Goal: Complete application form: Complete application form

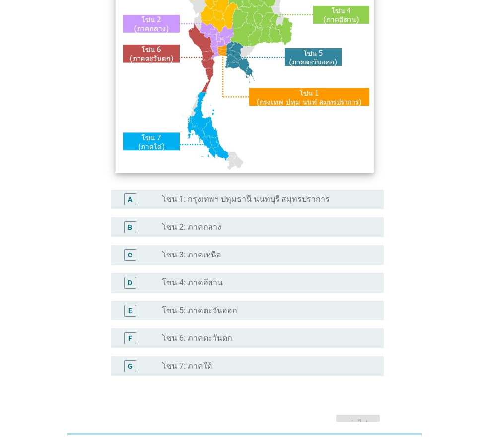
scroll to position [149, 0]
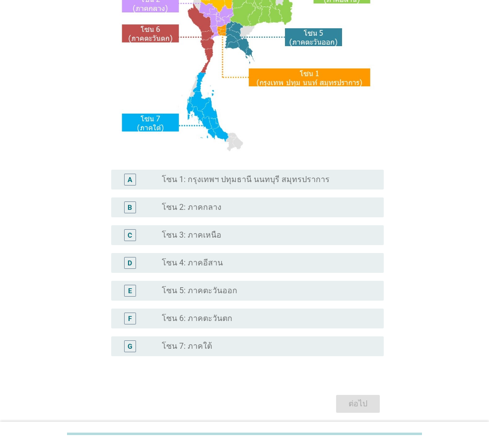
click at [217, 214] on div "B radio_button_unchecked โซน 2: ภาคกลาง" at bounding box center [247, 208] width 272 height 20
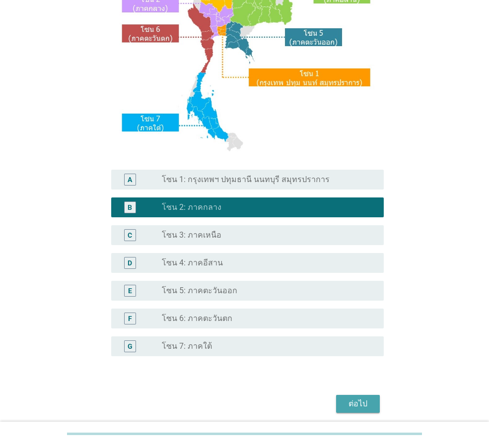
click at [365, 402] on div "ต่อไป" at bounding box center [358, 404] width 28 height 12
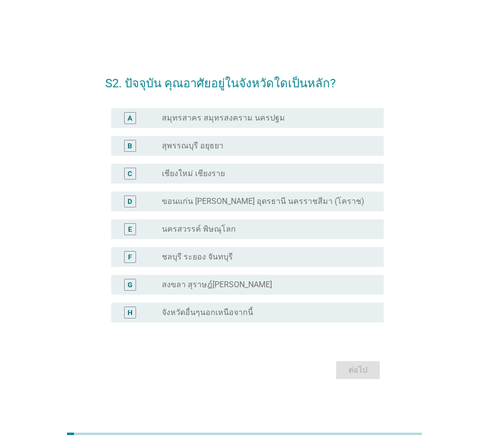
click at [214, 316] on label "จังหวัดอื่นๆนอกเหนือจากนี้" at bounding box center [207, 313] width 91 height 10
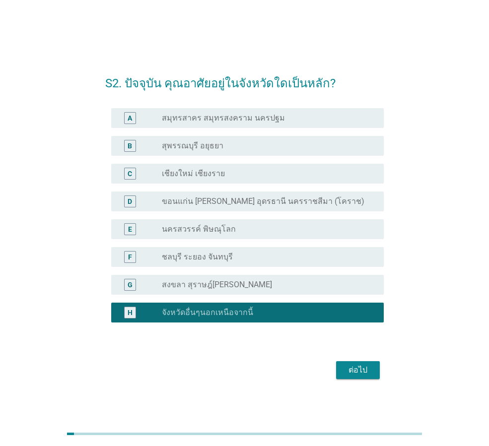
click at [360, 372] on div "ต่อไป" at bounding box center [358, 370] width 28 height 12
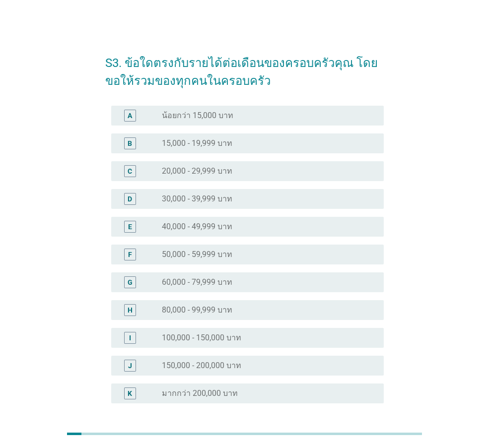
click at [214, 222] on label "40,000 - 49,999 บาท" at bounding box center [197, 227] width 70 height 10
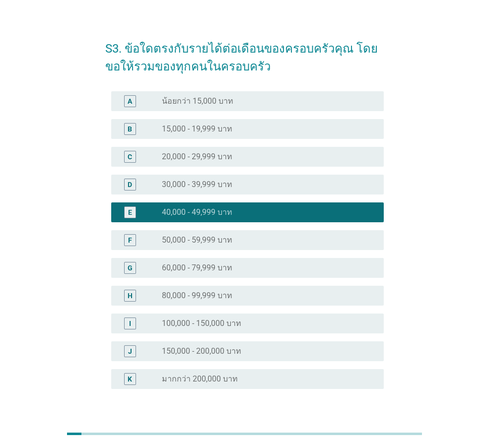
scroll to position [85, 0]
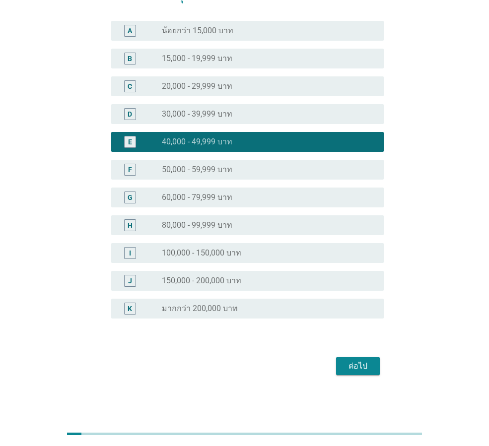
click at [365, 367] on div "ต่อไป" at bounding box center [358, 366] width 28 height 12
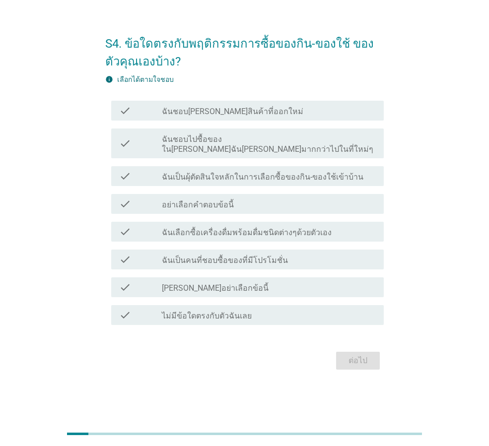
scroll to position [0, 0]
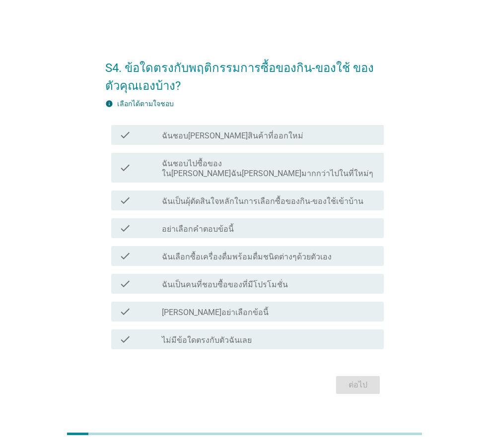
click at [241, 253] on label "ฉันเลือกซื้อเครื่องดื่มพร้อมดื่มชนิดต่างๆด้วยตัวเอง" at bounding box center [247, 257] width 170 height 10
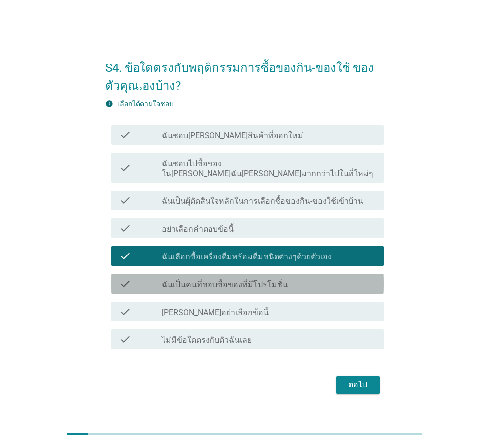
click at [272, 280] on label "ฉันเป็นคนที่ชอบซื้อของที่มีโปรโมชั่น" at bounding box center [225, 285] width 126 height 10
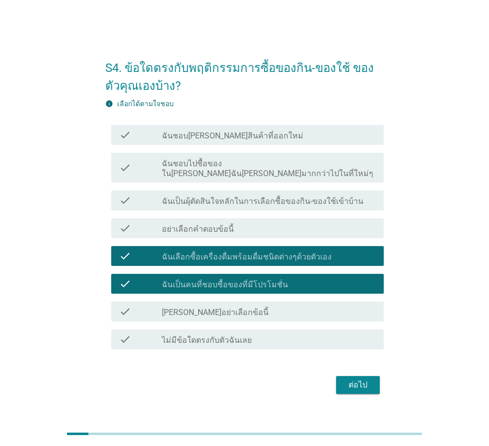
click at [359, 386] on button "ต่อไป" at bounding box center [358, 385] width 44 height 18
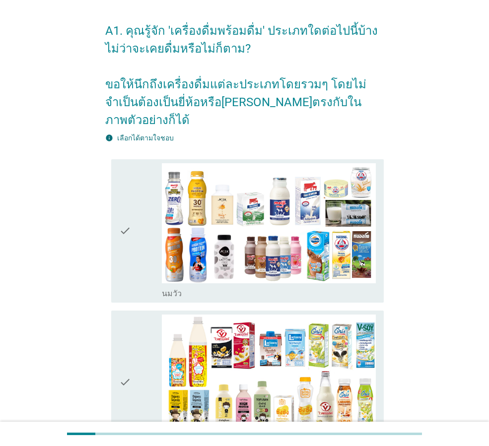
scroll to position [50, 0]
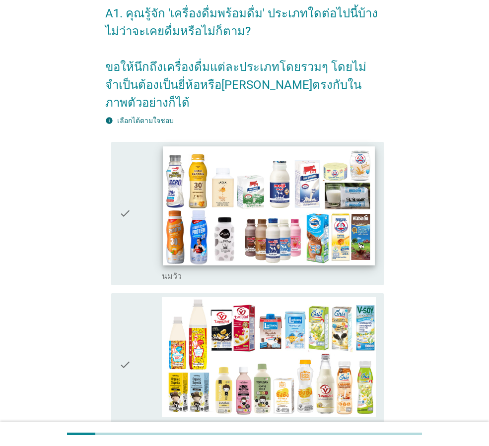
click at [296, 188] on img at bounding box center [268, 205] width 211 height 119
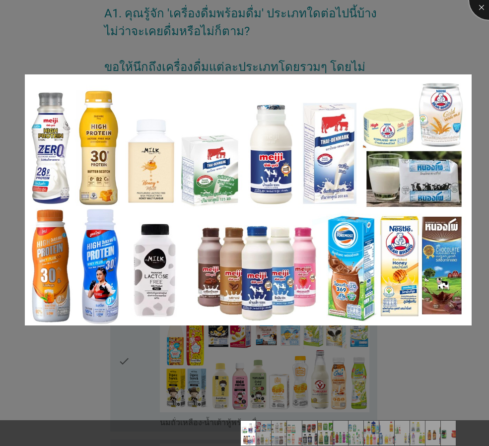
click at [479, 8] on div at bounding box center [489, 0] width 40 height 40
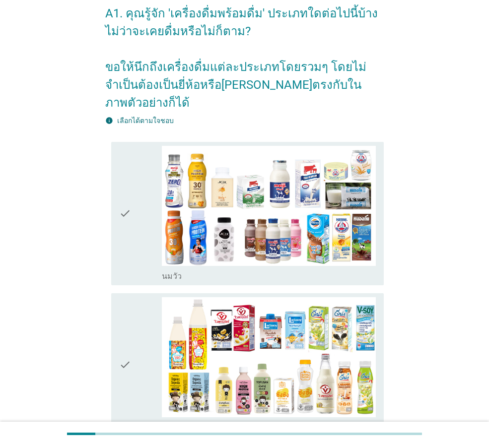
click at [134, 214] on div "check" at bounding box center [140, 213] width 43 height 135
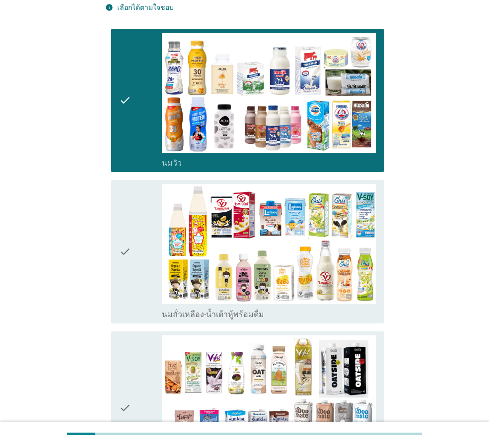
scroll to position [199, 0]
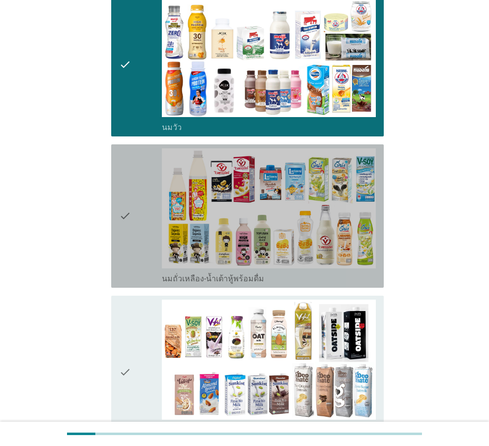
click at [129, 213] on icon "check" at bounding box center [125, 215] width 12 height 135
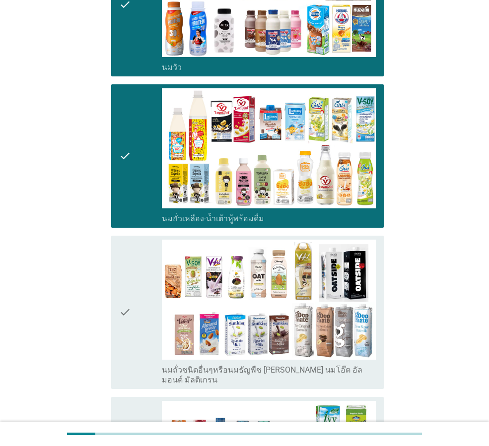
scroll to position [347, 0]
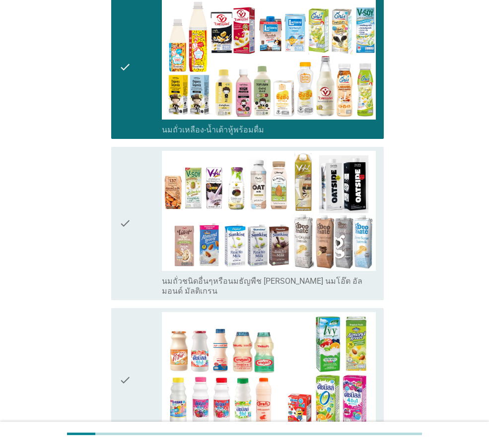
click at [130, 208] on icon "check" at bounding box center [125, 223] width 12 height 145
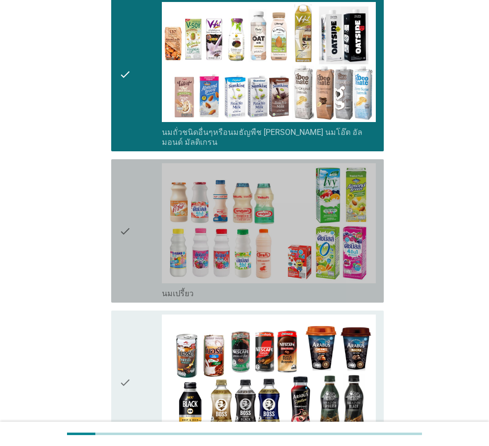
click at [130, 208] on icon "check" at bounding box center [125, 230] width 12 height 135
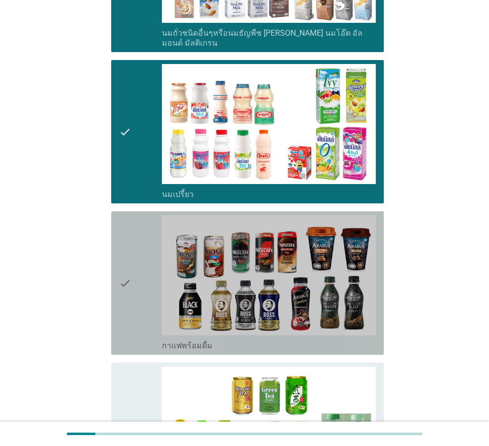
click at [127, 239] on icon "check" at bounding box center [125, 282] width 12 height 135
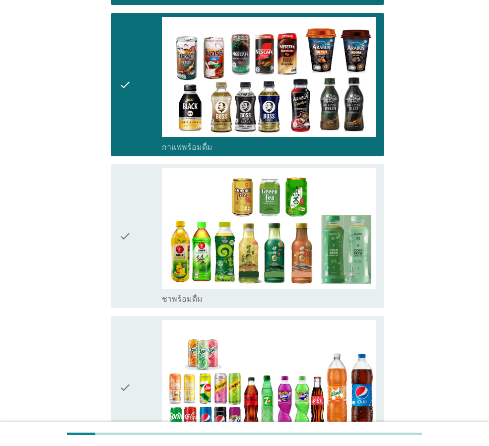
click at [128, 230] on icon "check" at bounding box center [125, 235] width 12 height 135
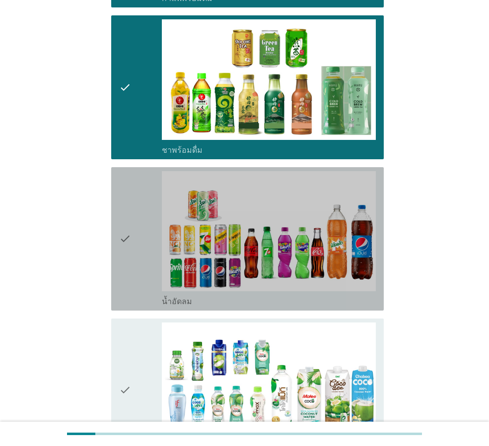
click at [128, 230] on icon "check" at bounding box center [125, 238] width 12 height 135
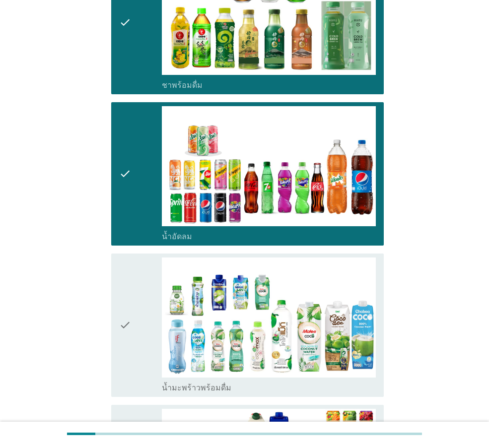
scroll to position [1142, 0]
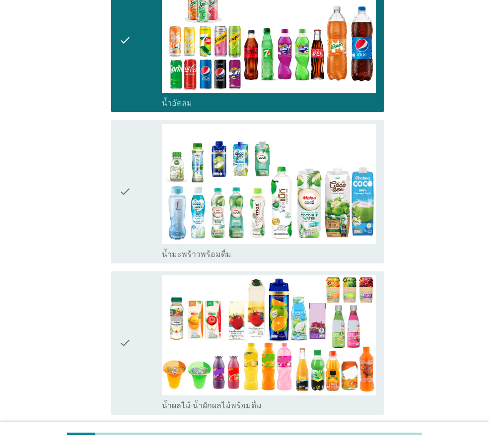
click at [131, 207] on icon "check" at bounding box center [125, 191] width 12 height 135
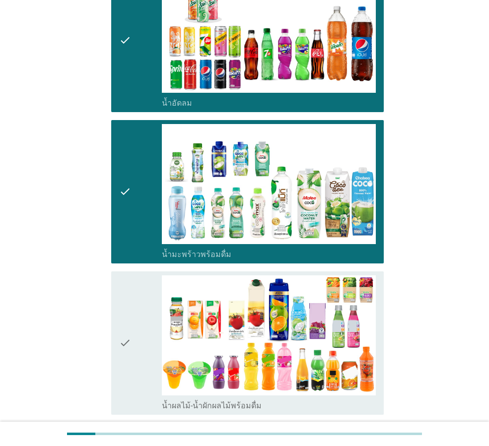
click at [133, 292] on div "check" at bounding box center [140, 342] width 43 height 135
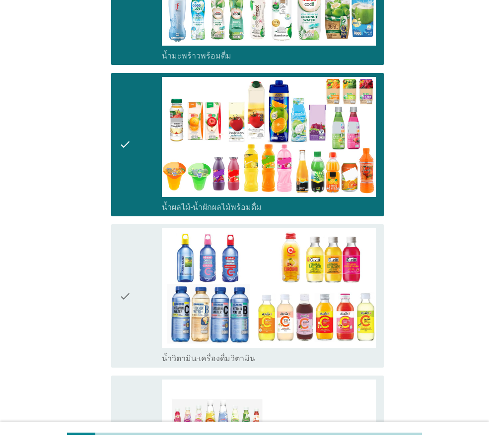
click at [132, 279] on div "check" at bounding box center [140, 295] width 43 height 135
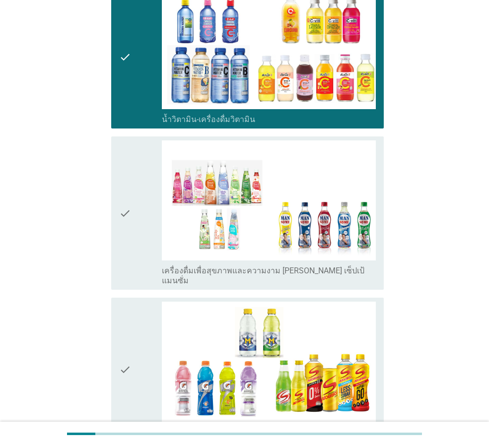
scroll to position [1588, 0]
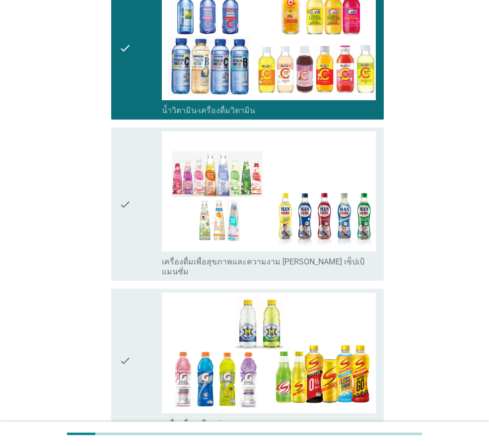
click at [135, 207] on div "check" at bounding box center [140, 204] width 43 height 145
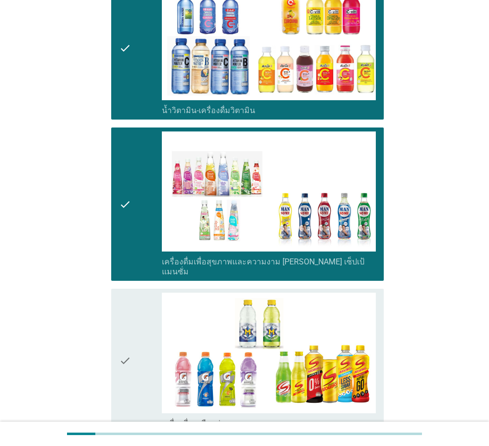
click at [134, 303] on div "check" at bounding box center [140, 360] width 43 height 135
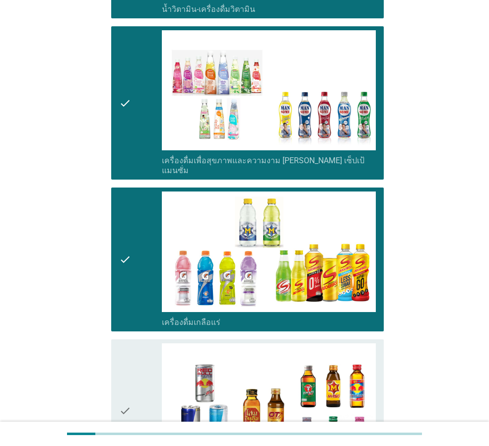
scroll to position [1787, 0]
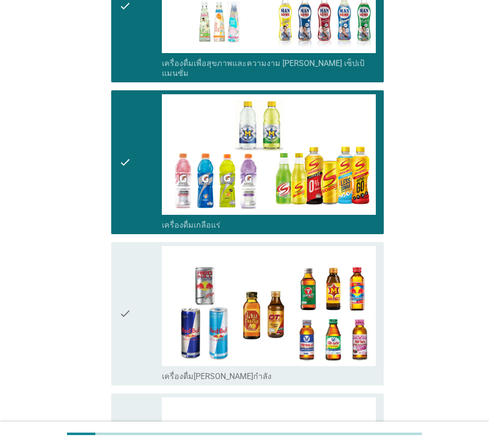
click at [133, 286] on div "check" at bounding box center [140, 313] width 43 height 135
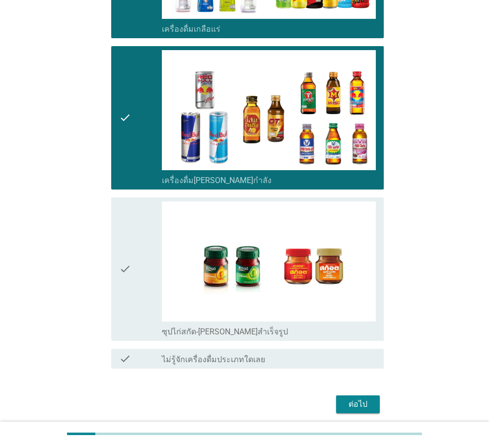
scroll to position [1983, 0]
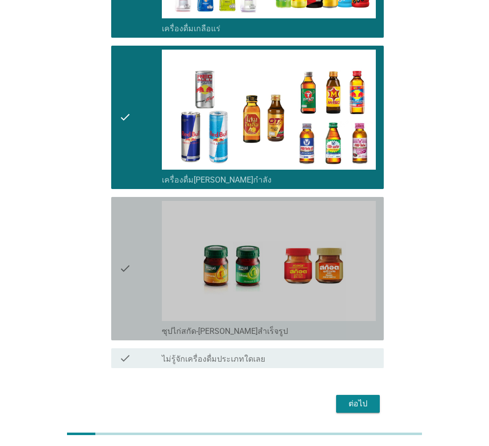
click at [135, 255] on div "check" at bounding box center [140, 268] width 43 height 135
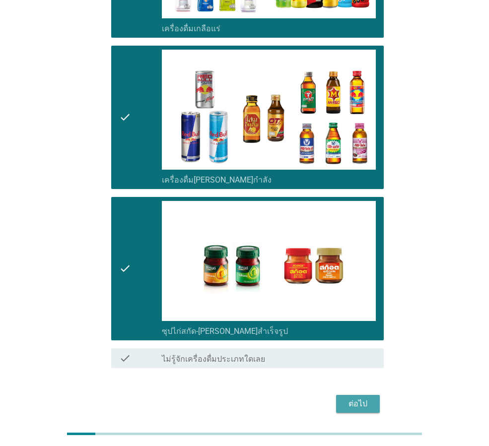
click at [358, 398] on div "ต่อไป" at bounding box center [358, 404] width 28 height 12
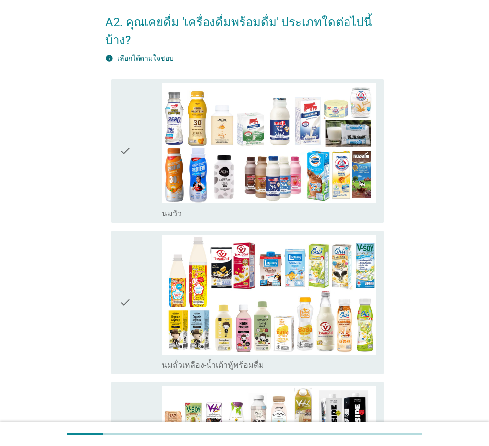
scroll to position [99, 0]
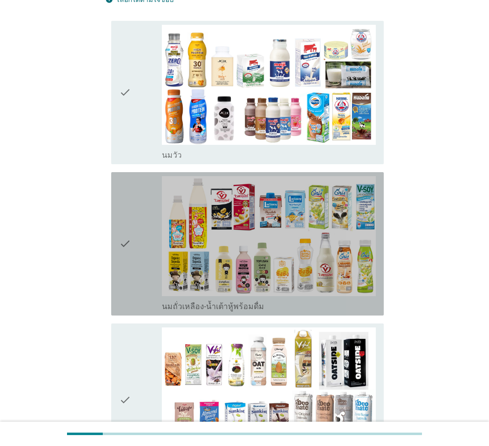
click at [126, 201] on icon "check" at bounding box center [125, 243] width 12 height 135
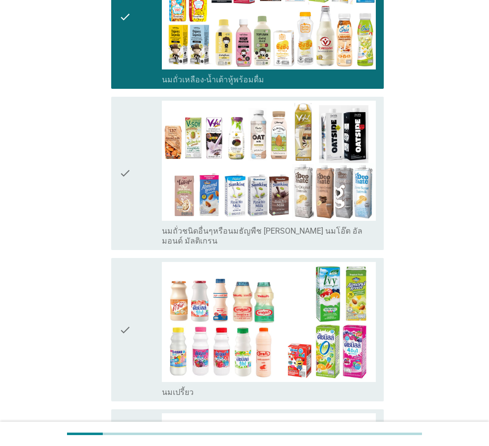
scroll to position [347, 0]
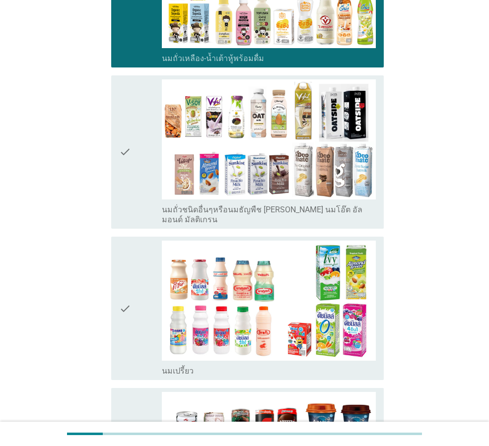
click at [120, 265] on icon "check" at bounding box center [125, 308] width 12 height 135
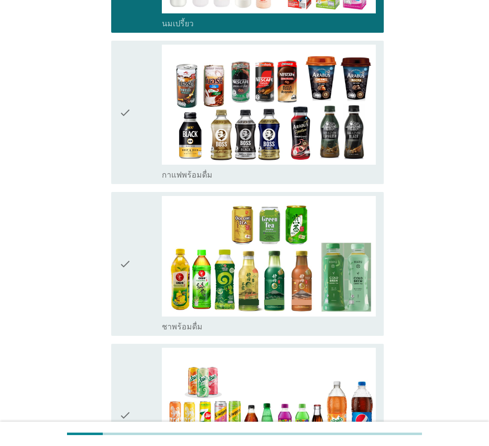
click at [126, 215] on icon "check" at bounding box center [125, 263] width 12 height 135
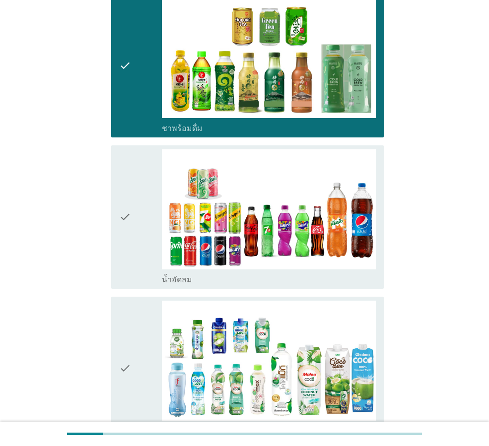
click at [137, 194] on div "check" at bounding box center [140, 216] width 43 height 135
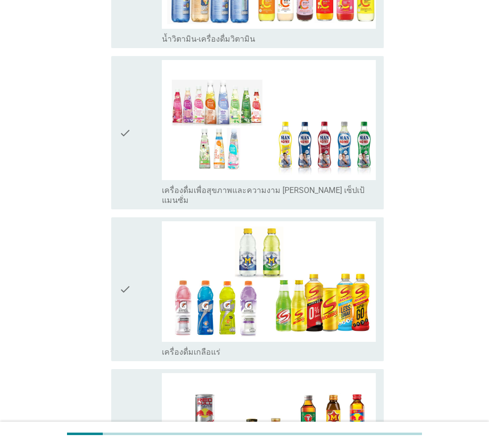
scroll to position [1737, 0]
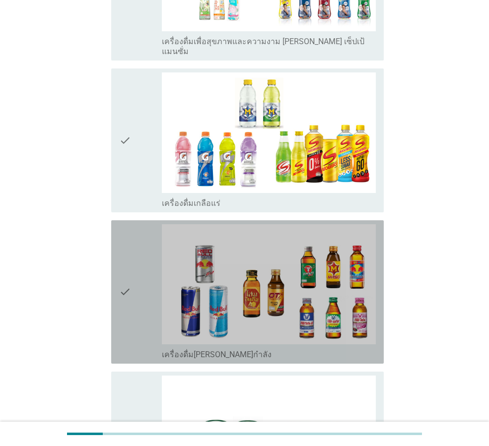
click at [117, 234] on div "check check_box_outline_blank เครื่องดื่ม[PERSON_NAME]กำลัง" at bounding box center [247, 291] width 272 height 143
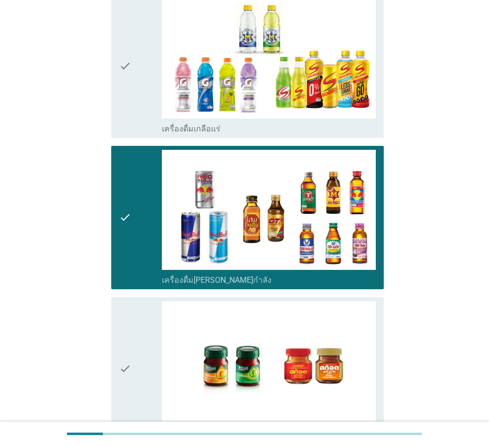
scroll to position [1912, 0]
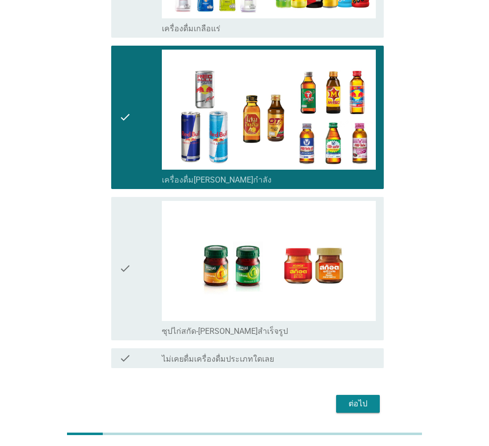
click at [354, 398] on div "ต่อไป" at bounding box center [358, 404] width 28 height 12
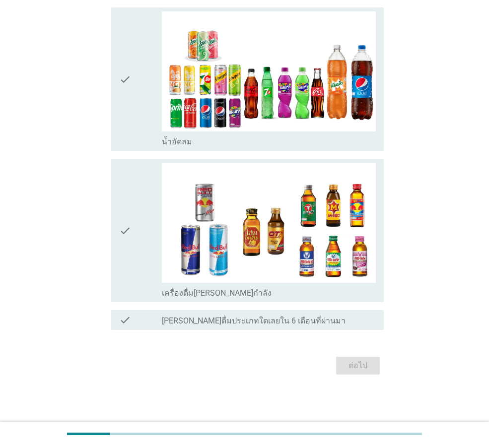
scroll to position [0, 0]
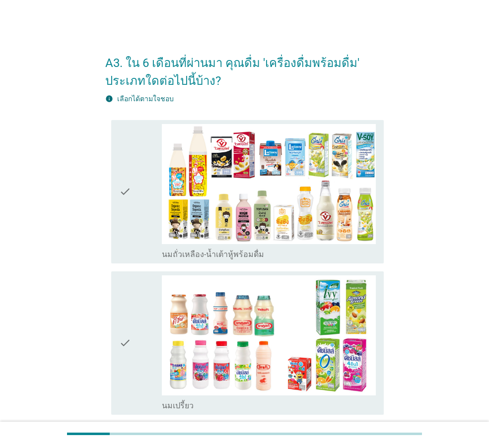
click at [133, 169] on div "check" at bounding box center [140, 191] width 43 height 135
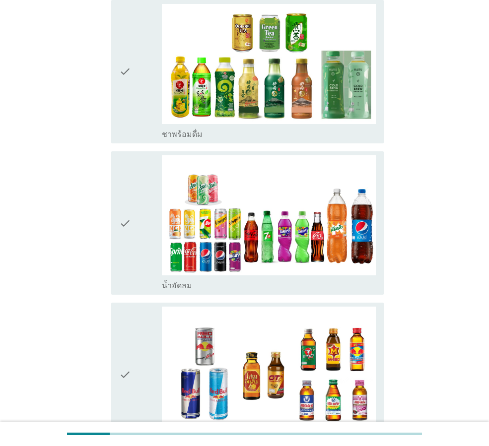
scroll to position [546, 0]
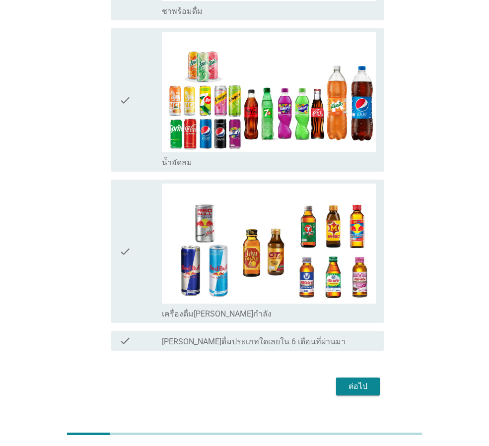
click at [130, 247] on icon "check" at bounding box center [125, 251] width 12 height 135
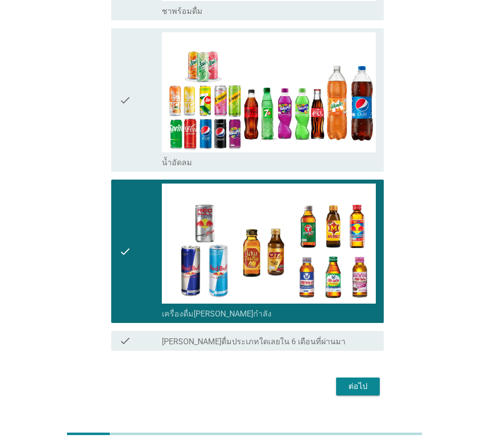
click at [359, 376] on div "ต่อไป" at bounding box center [244, 387] width 278 height 24
click at [359, 390] on div "ต่อไป" at bounding box center [358, 387] width 28 height 12
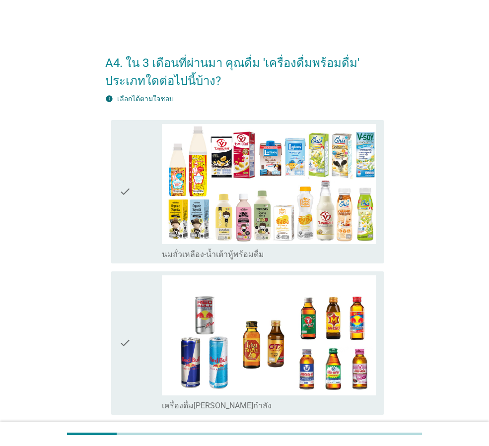
click at [147, 157] on div "check" at bounding box center [140, 191] width 43 height 135
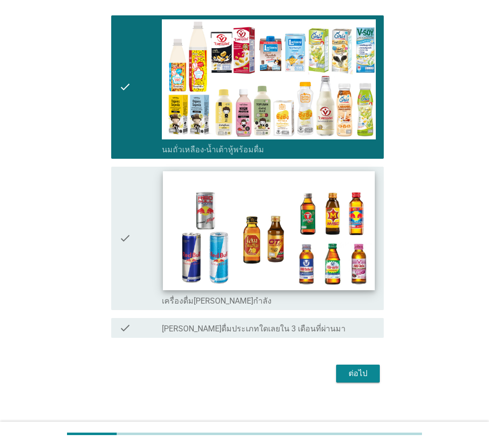
scroll to position [112, 0]
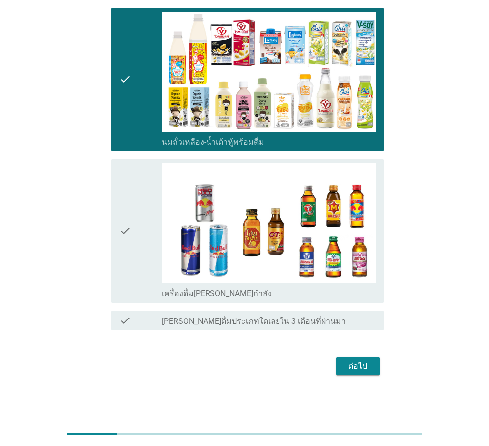
click at [369, 365] on div "ต่อไป" at bounding box center [358, 366] width 28 height 12
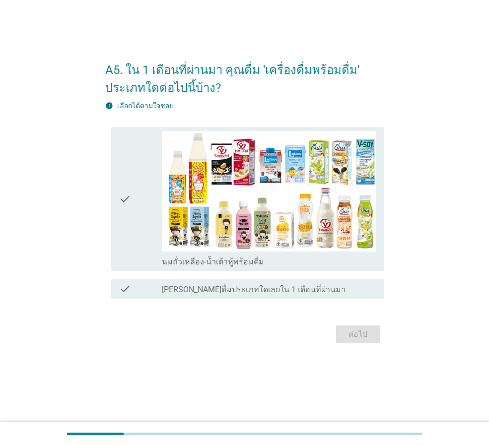
scroll to position [0, 0]
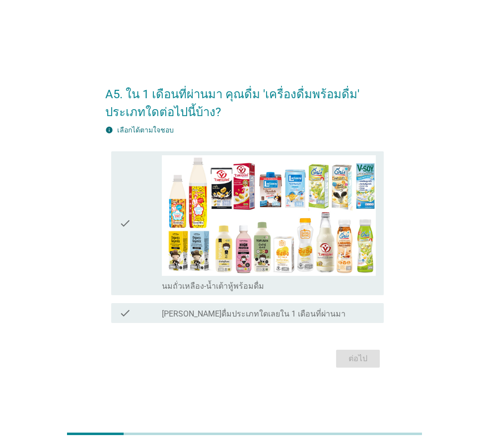
click at [131, 203] on icon "check" at bounding box center [125, 222] width 12 height 135
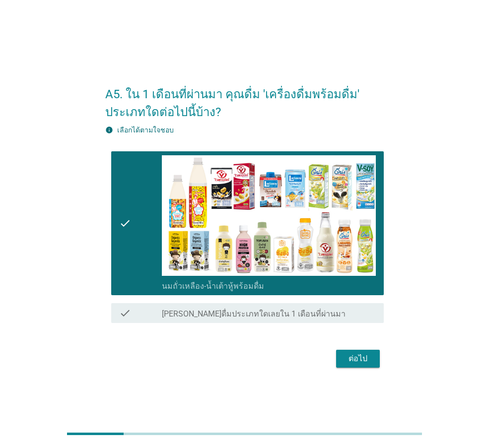
click at [353, 358] on div "ต่อไป" at bounding box center [358, 359] width 28 height 12
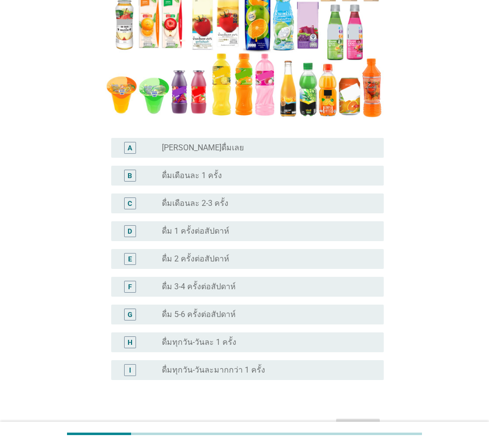
scroll to position [199, 0]
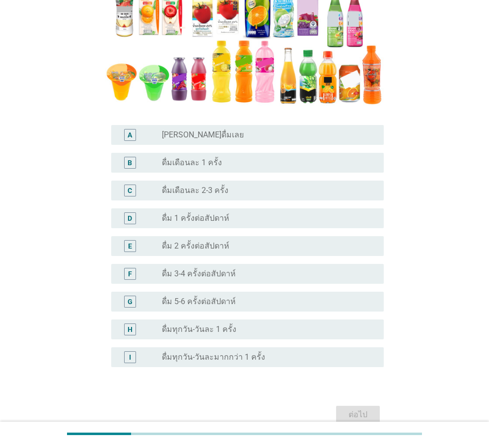
click at [185, 138] on label "[PERSON_NAME]ดื่มเลย" at bounding box center [203, 135] width 82 height 10
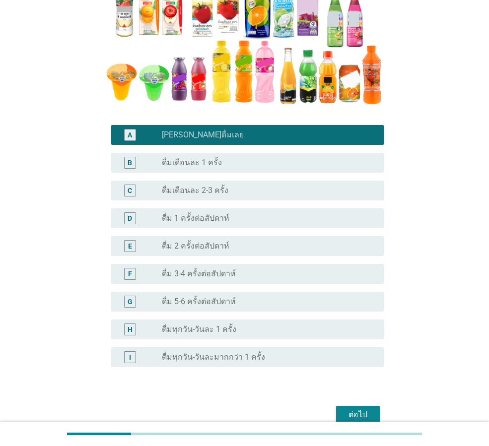
click at [360, 406] on button "ต่อไป" at bounding box center [358, 415] width 44 height 18
